Goal: Complete application form: Complete application form

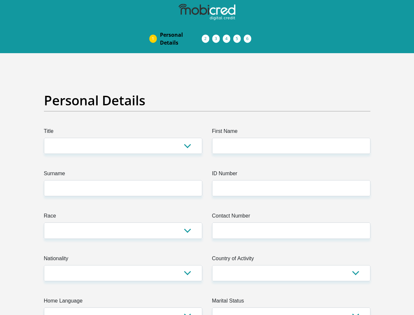
click at [0, 0] on img at bounding box center [0, 0] width 0 height 0
click at [155, 28] on link "Personal Details" at bounding box center [181, 38] width 52 height 21
click at [207, 36] on link "Acceptance of Services" at bounding box center [212, 38] width 10 height 5
click at [0, 0] on span "Documents" at bounding box center [0, 0] width 0 height 0
click at [239, 36] on link "Debicheck Mandate" at bounding box center [233, 38] width 10 height 5
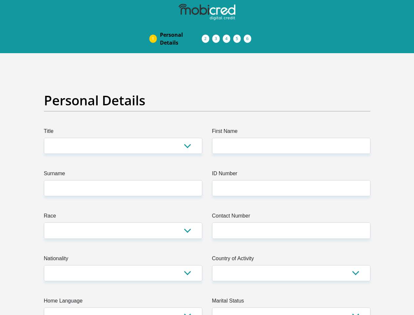
click at [249, 36] on link "Curata Authentication" at bounding box center [244, 38] width 10 height 5
click at [259, 36] on link "Pre Agreement Signoff" at bounding box center [254, 38] width 10 height 5
